Goal: Check status: Check status

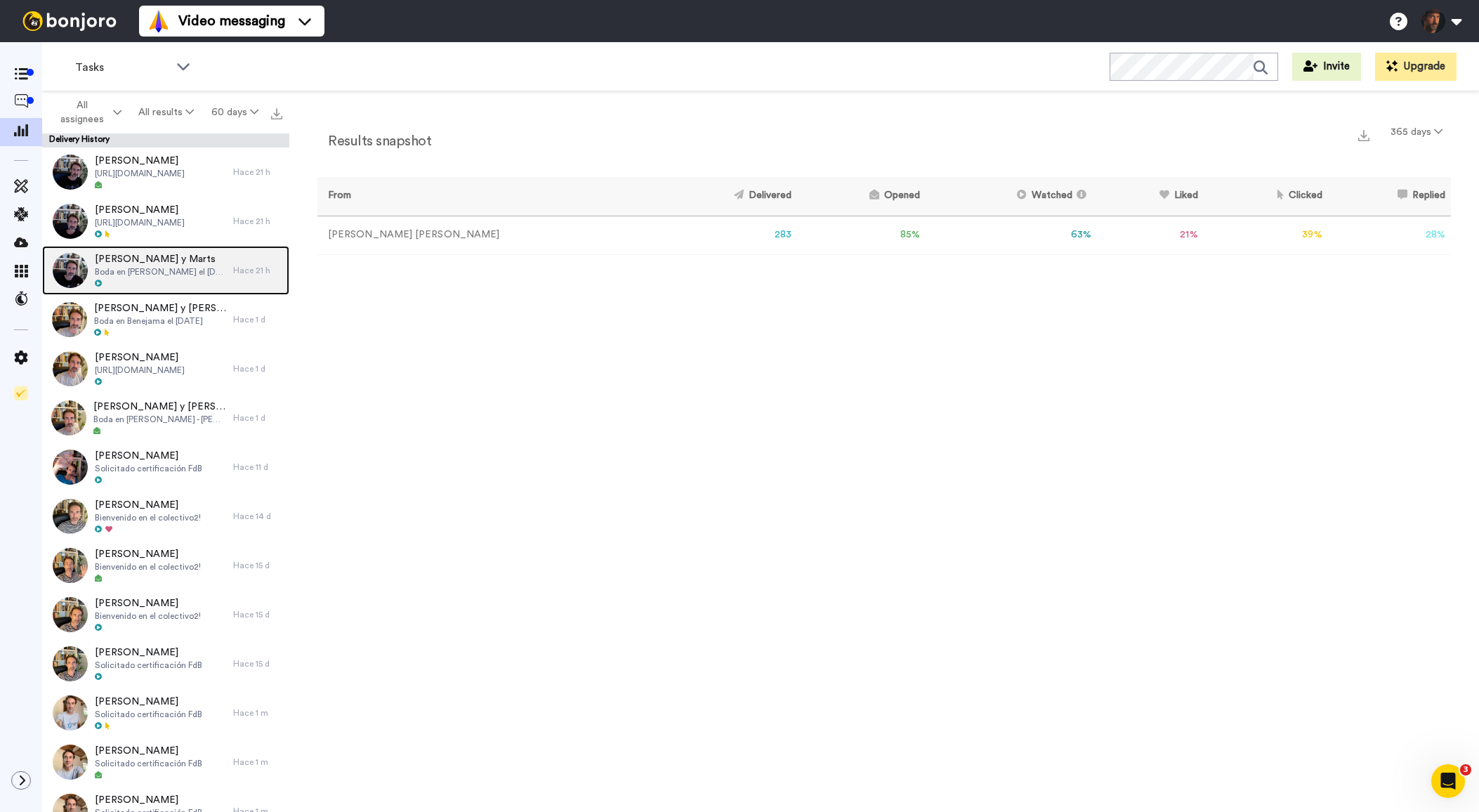
click at [151, 278] on div "José y Marts Boda en Avila el 2026-09-12" at bounding box center [161, 270] width 132 height 36
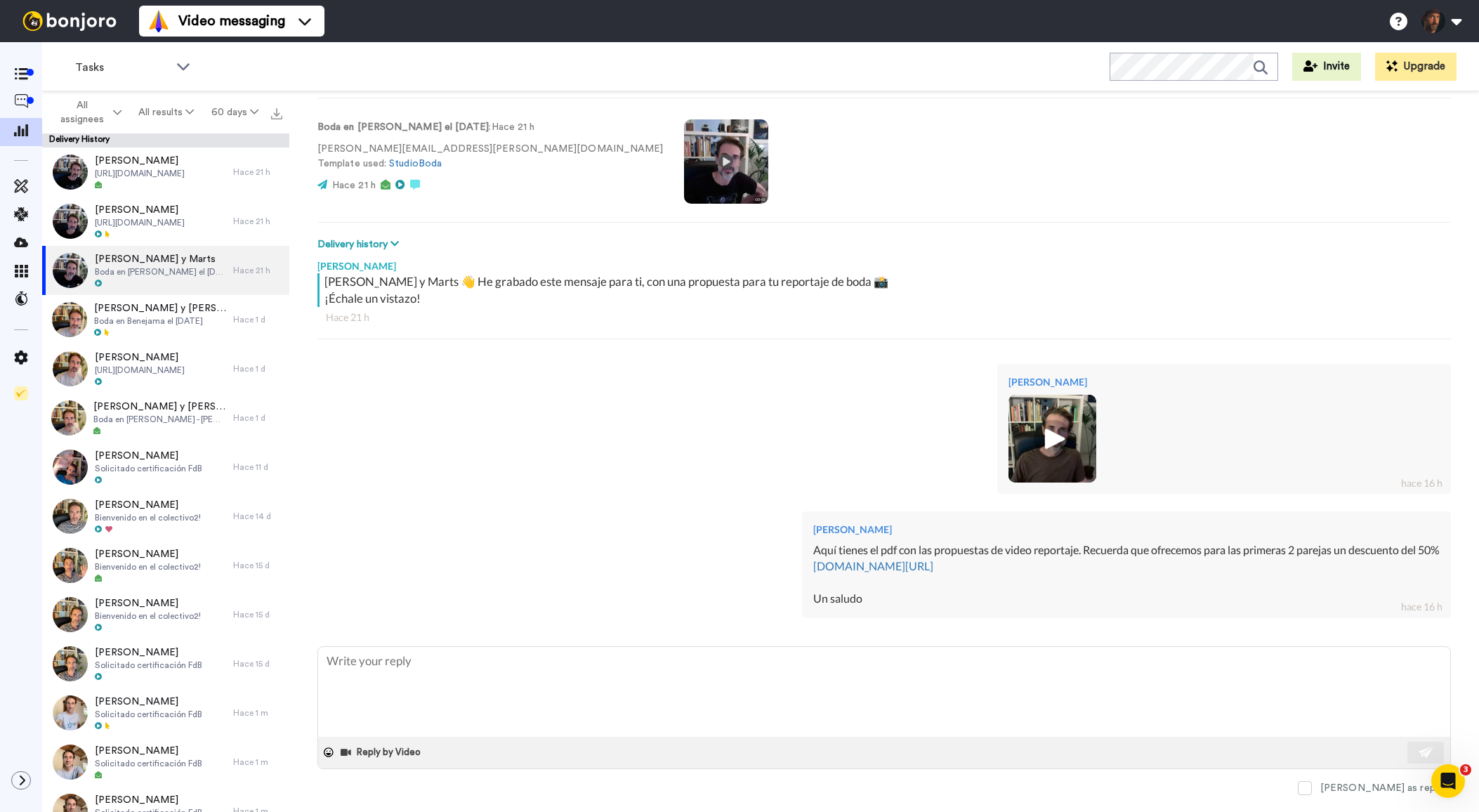
scroll to position [102, 0]
